Goal: Task Accomplishment & Management: Manage account settings

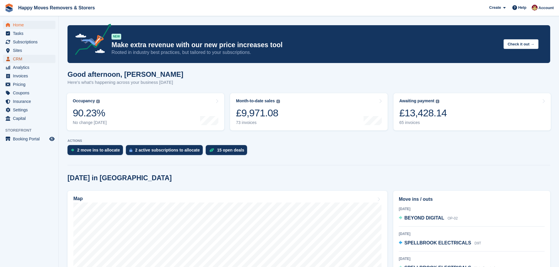
click at [17, 59] on span "CRM" at bounding box center [30, 59] width 35 height 8
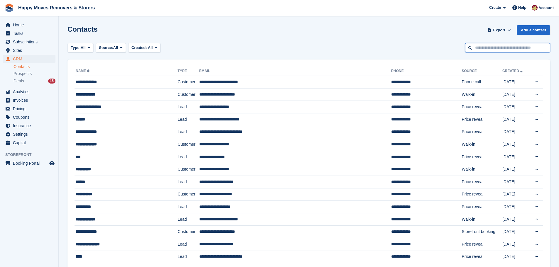
click at [491, 49] on input "text" at bounding box center [507, 48] width 85 height 10
type input "**********"
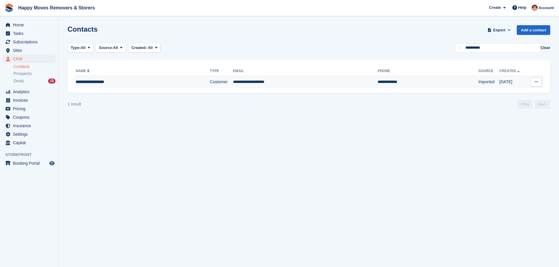
click at [104, 81] on div "**********" at bounding box center [127, 82] width 103 height 6
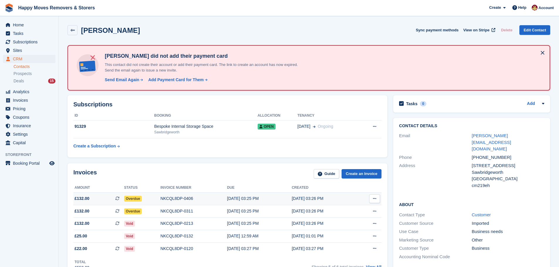
click at [129, 199] on span "Overdue" at bounding box center [133, 199] width 18 height 6
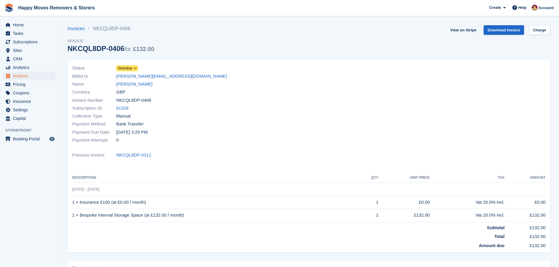
click at [135, 67] on icon at bounding box center [134, 69] width 3 height 4
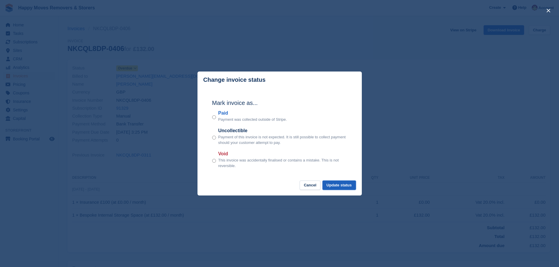
click at [339, 186] on button "Update status" at bounding box center [338, 186] width 33 height 10
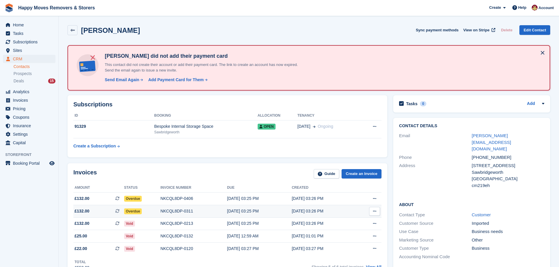
click at [131, 212] on span "Overdue" at bounding box center [133, 211] width 18 height 6
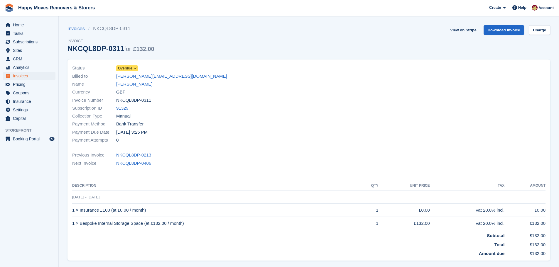
click at [136, 67] on icon at bounding box center [134, 69] width 3 height 4
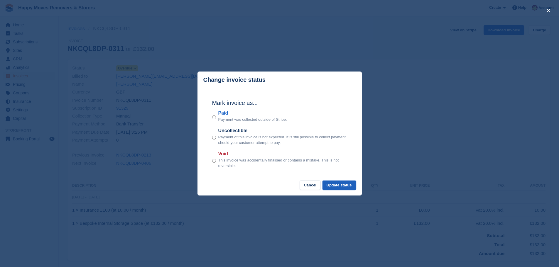
click at [346, 188] on button "Update status" at bounding box center [338, 186] width 33 height 10
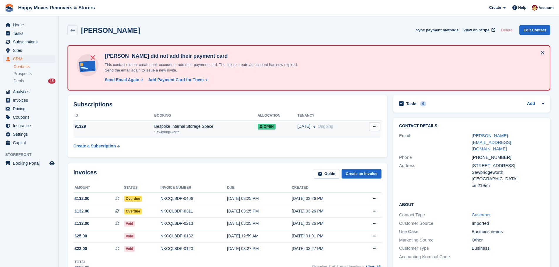
click at [375, 126] on icon at bounding box center [374, 127] width 3 height 4
click at [338, 137] on p "Cancel subscription" at bounding box center [351, 138] width 51 height 8
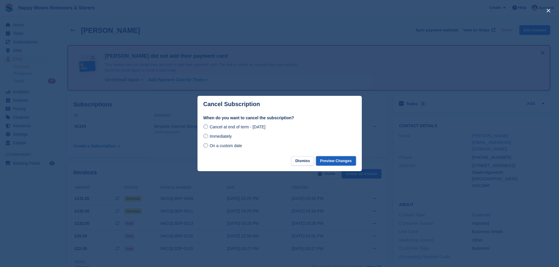
click at [333, 162] on button "Preview Changes" at bounding box center [336, 161] width 40 height 10
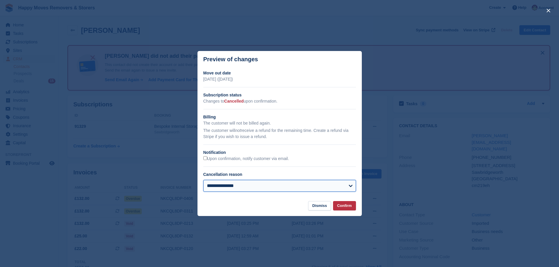
click at [346, 189] on select "**********" at bounding box center [279, 186] width 152 height 12
select select
click at [203, 180] on select "**********" at bounding box center [279, 186] width 152 height 12
click at [350, 206] on button "Confirm" at bounding box center [344, 206] width 23 height 10
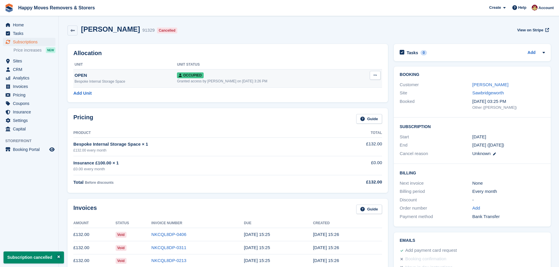
click at [370, 77] on button at bounding box center [374, 75] width 11 height 9
click at [273, 80] on div "Granted access by Steven Fry on 17th Jun, 3:26 PM" at bounding box center [267, 81] width 180 height 5
click at [374, 77] on icon at bounding box center [374, 75] width 3 height 4
click at [344, 106] on p "Deallocate" at bounding box center [352, 107] width 51 height 8
